Goal: Find specific page/section: Find specific page/section

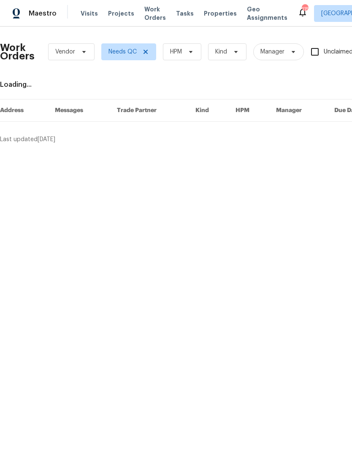
click at [39, 9] on span "Maestro" at bounding box center [43, 13] width 28 height 8
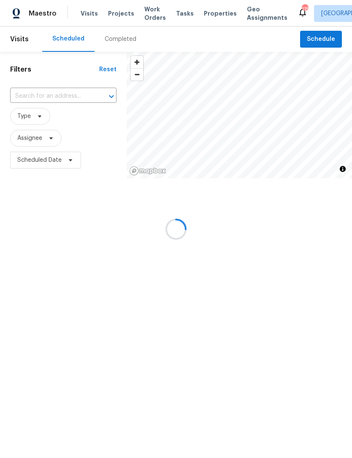
click at [118, 41] on div at bounding box center [176, 229] width 352 height 458
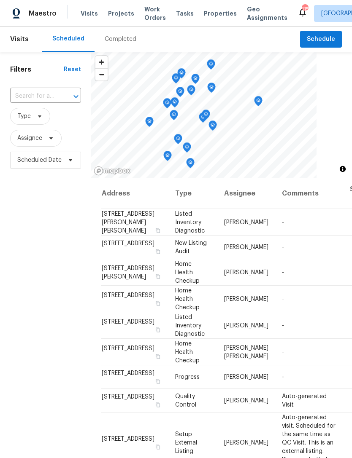
click at [117, 38] on div "Completed" at bounding box center [121, 39] width 32 height 8
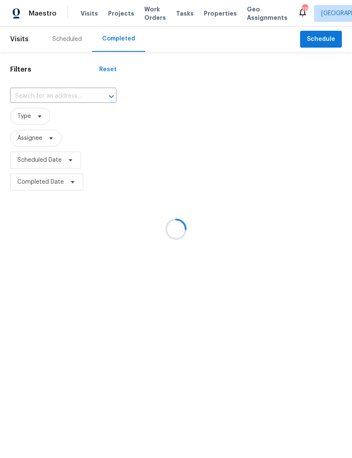
click at [65, 94] on div at bounding box center [176, 229] width 352 height 458
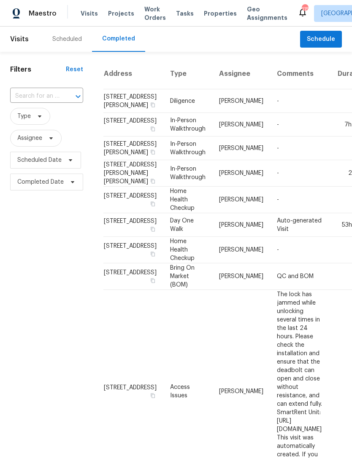
click at [41, 96] on input "text" at bounding box center [34, 96] width 49 height 13
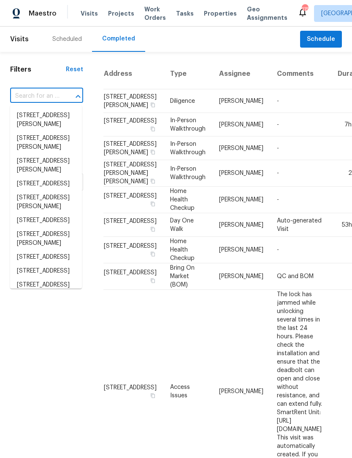
click at [40, 96] on input "text" at bounding box center [34, 96] width 49 height 13
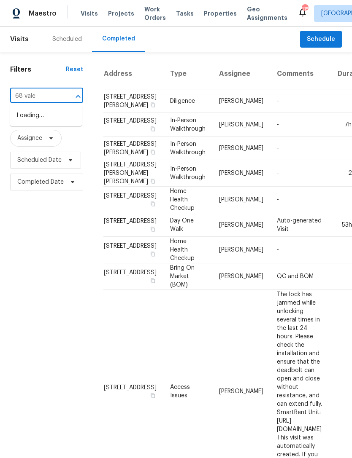
type input "68 vale"
click at [49, 113] on li "68 Vale Pt, Newnan, GA 30265" at bounding box center [46, 116] width 72 height 14
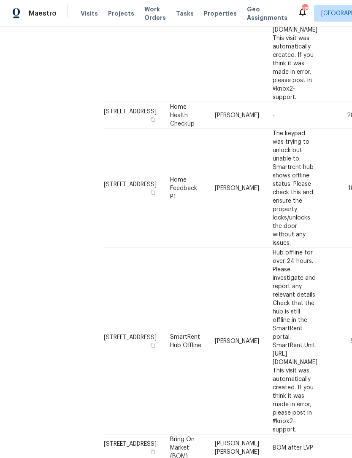
scroll to position [27, 0]
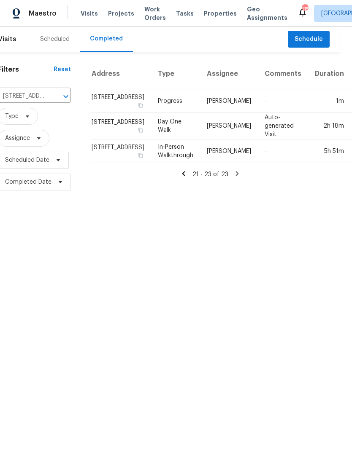
scroll to position [0, 11]
click at [154, 163] on td "In-Person Walkthrough" at bounding box center [176, 152] width 49 height 24
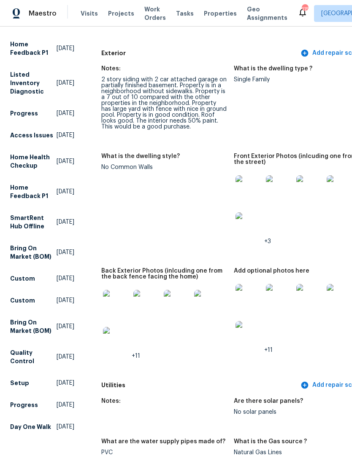
scroll to position [337, 0]
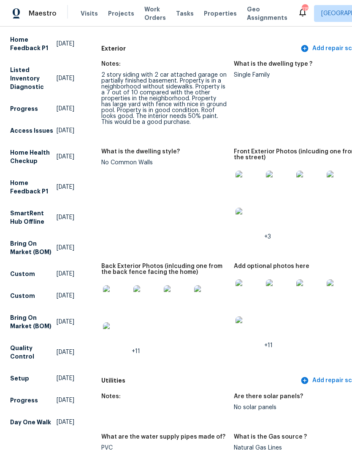
click at [276, 184] on img at bounding box center [279, 184] width 27 height 27
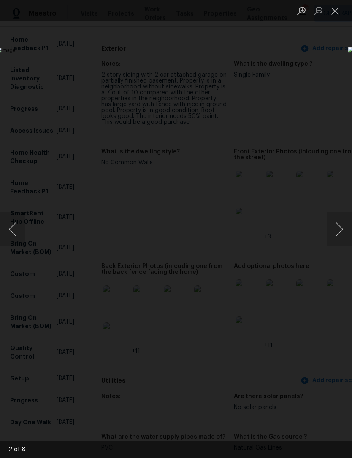
click at [338, 226] on button "Next image" at bounding box center [338, 230] width 25 height 34
click at [334, 230] on button "Next image" at bounding box center [338, 230] width 25 height 34
click at [334, 229] on button "Next image" at bounding box center [338, 230] width 25 height 34
click at [331, 222] on button "Next image" at bounding box center [338, 230] width 25 height 34
click at [329, 62] on div "Lightbox" at bounding box center [176, 229] width 352 height 458
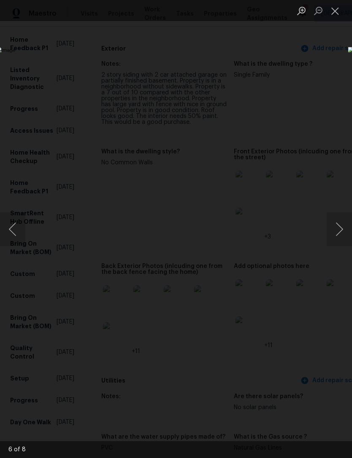
click at [336, 13] on button "Close lightbox" at bounding box center [334, 10] width 17 height 15
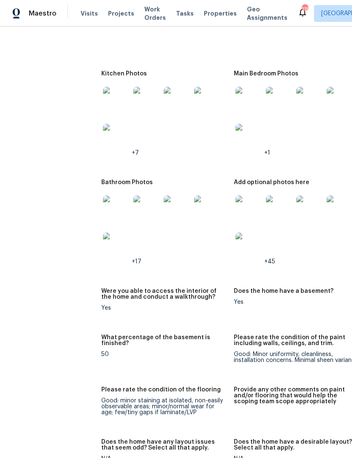
scroll to position [1142, 0]
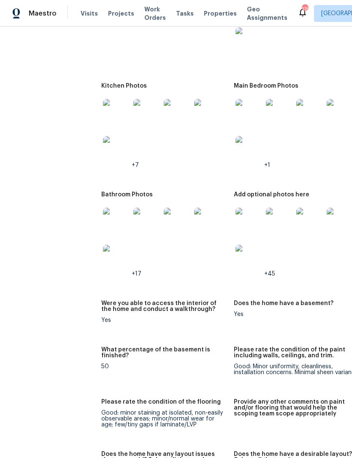
click at [246, 217] on img at bounding box center [248, 221] width 27 height 27
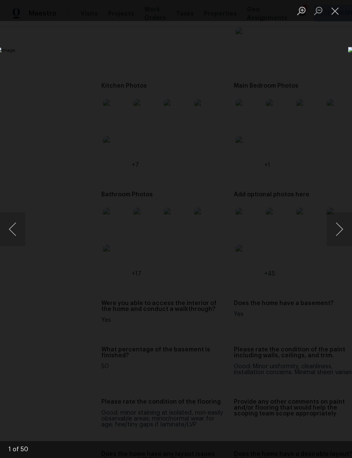
click at [341, 229] on button "Next image" at bounding box center [338, 230] width 25 height 34
click at [335, 219] on button "Next image" at bounding box center [338, 230] width 25 height 34
click at [337, 225] on button "Next image" at bounding box center [338, 230] width 25 height 34
click at [338, 231] on button "Next image" at bounding box center [338, 230] width 25 height 34
click at [335, 234] on button "Next image" at bounding box center [338, 230] width 25 height 34
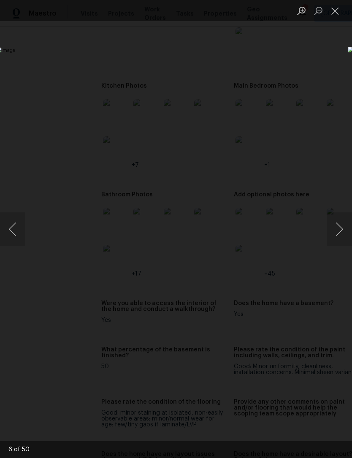
click at [20, 231] on button "Previous image" at bounding box center [12, 230] width 25 height 34
click at [25, 219] on img "Lightbox" at bounding box center [136, 229] width 280 height 364
click at [16, 228] on button "Previous image" at bounding box center [12, 230] width 25 height 34
click at [25, 231] on button "Previous image" at bounding box center [12, 230] width 25 height 34
click at [337, 11] on button "Close lightbox" at bounding box center [334, 10] width 17 height 15
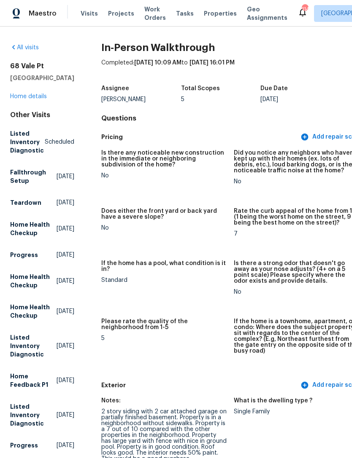
scroll to position [0, 0]
